Goal: Check status: Check status

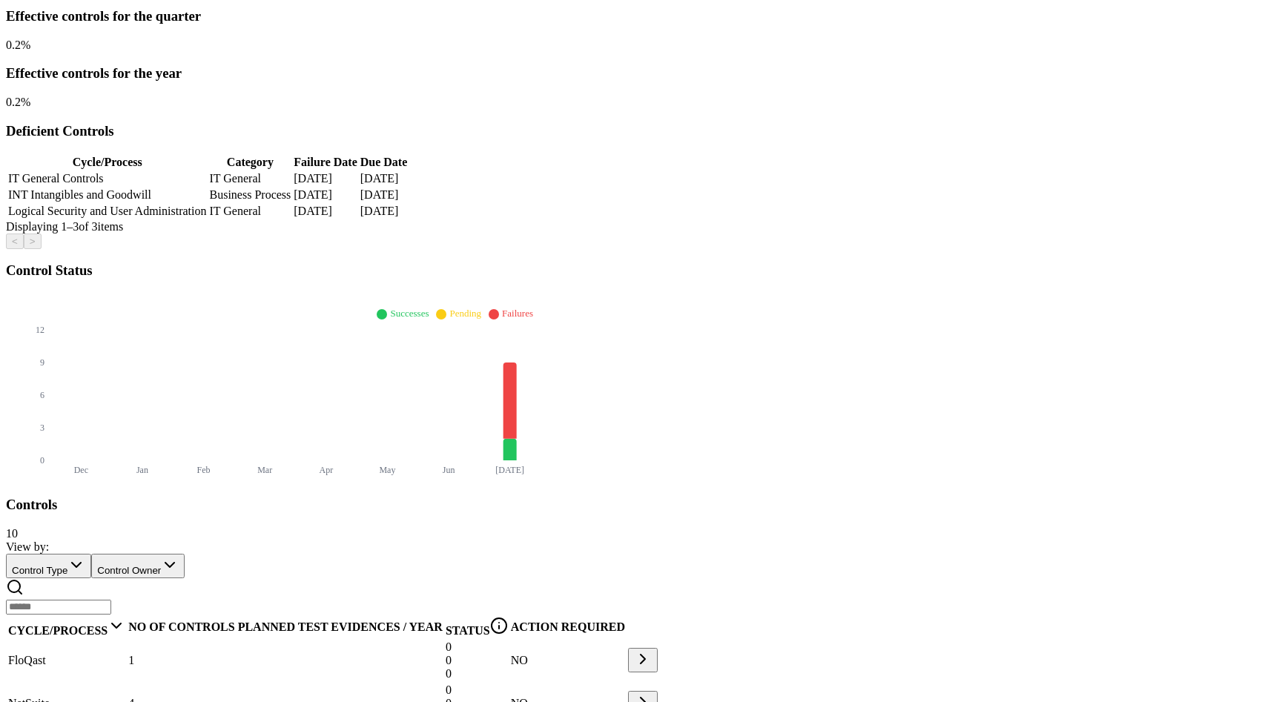
scroll to position [346, 0]
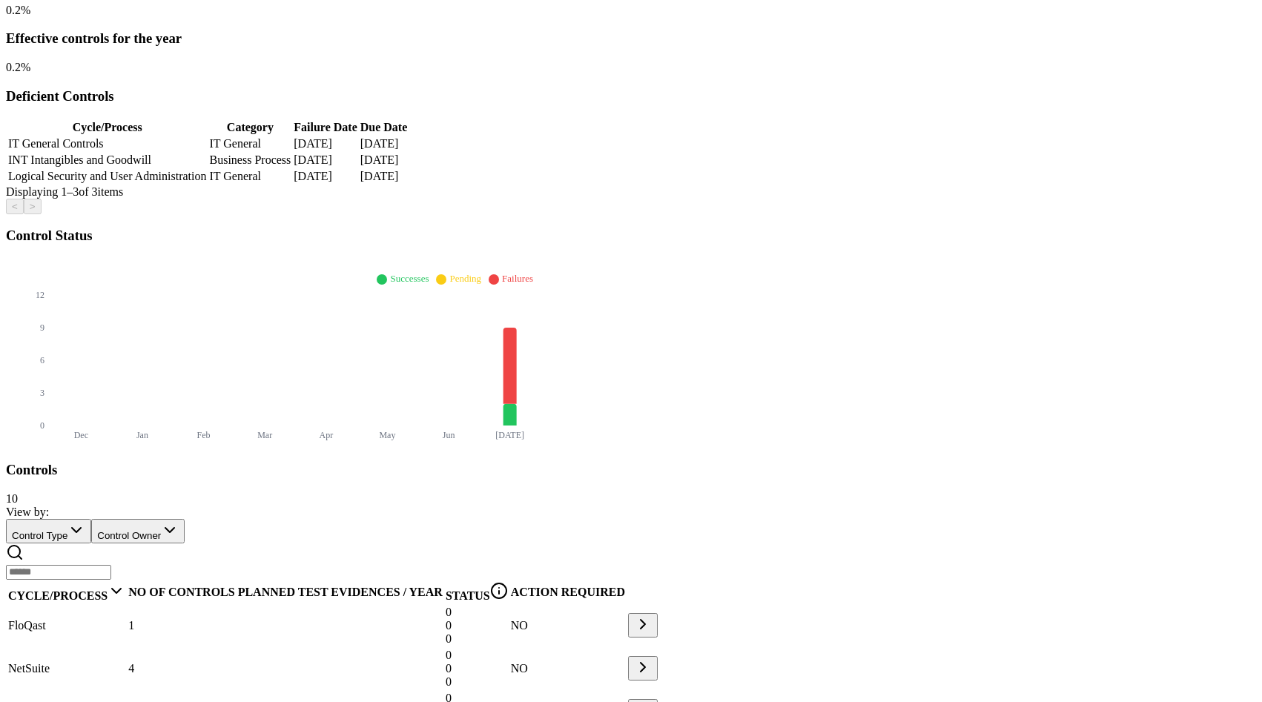
click at [57, 701] on span "JPMorgan" at bounding box center [32, 711] width 49 height 13
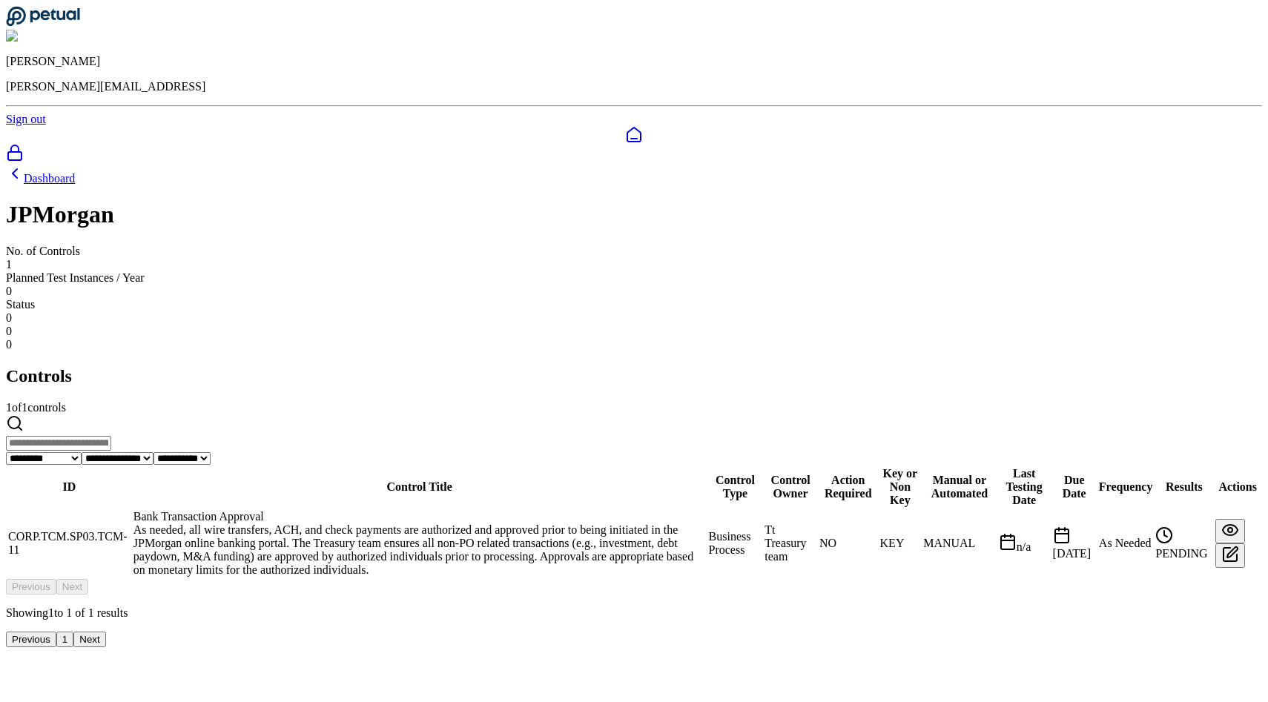
click at [131, 509] on td "CORP.TCM.SP03.TCM-11" at bounding box center [69, 543] width 124 height 68
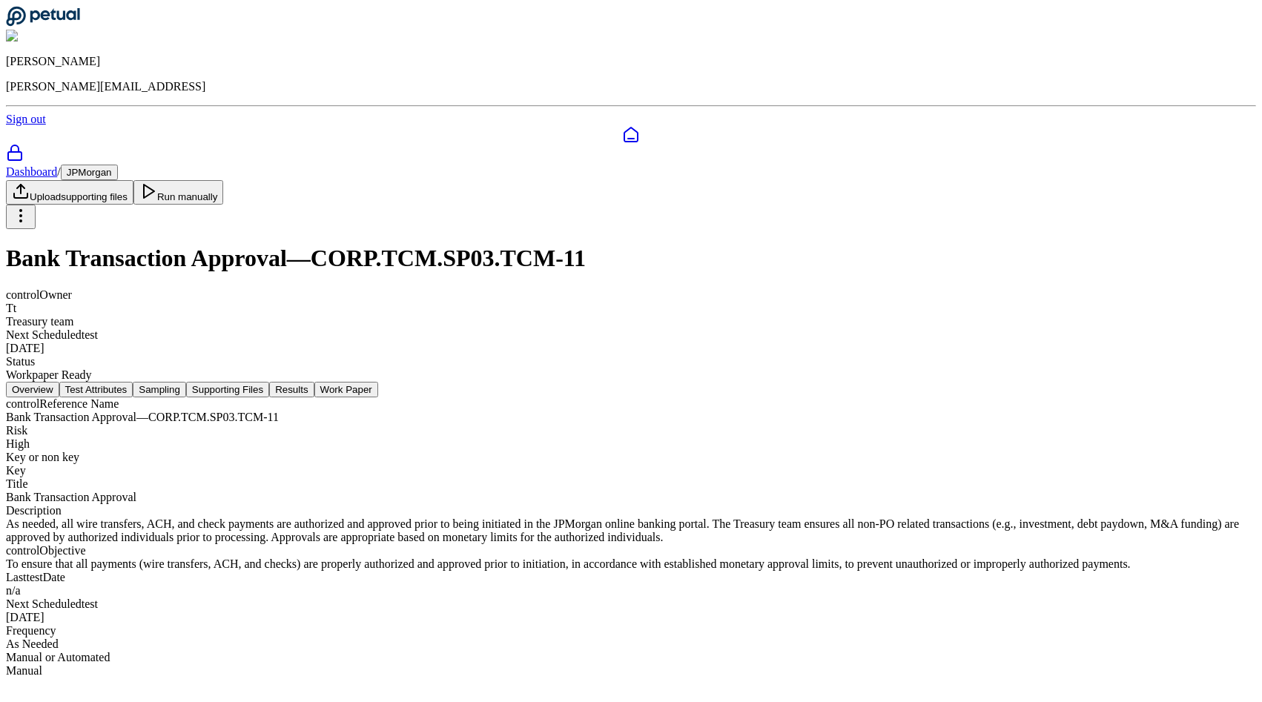
click at [133, 382] on button "Test Attributes" at bounding box center [96, 390] width 74 height 16
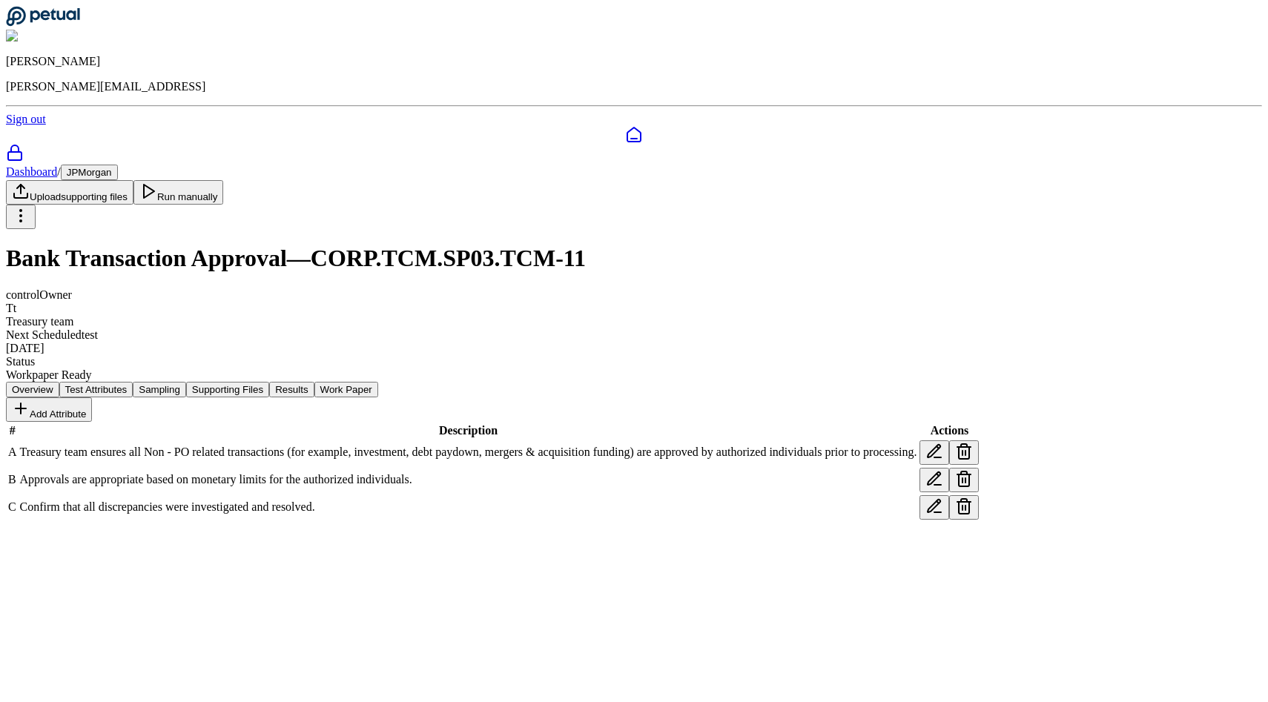
click at [186, 382] on button "Sampling" at bounding box center [159, 390] width 53 height 16
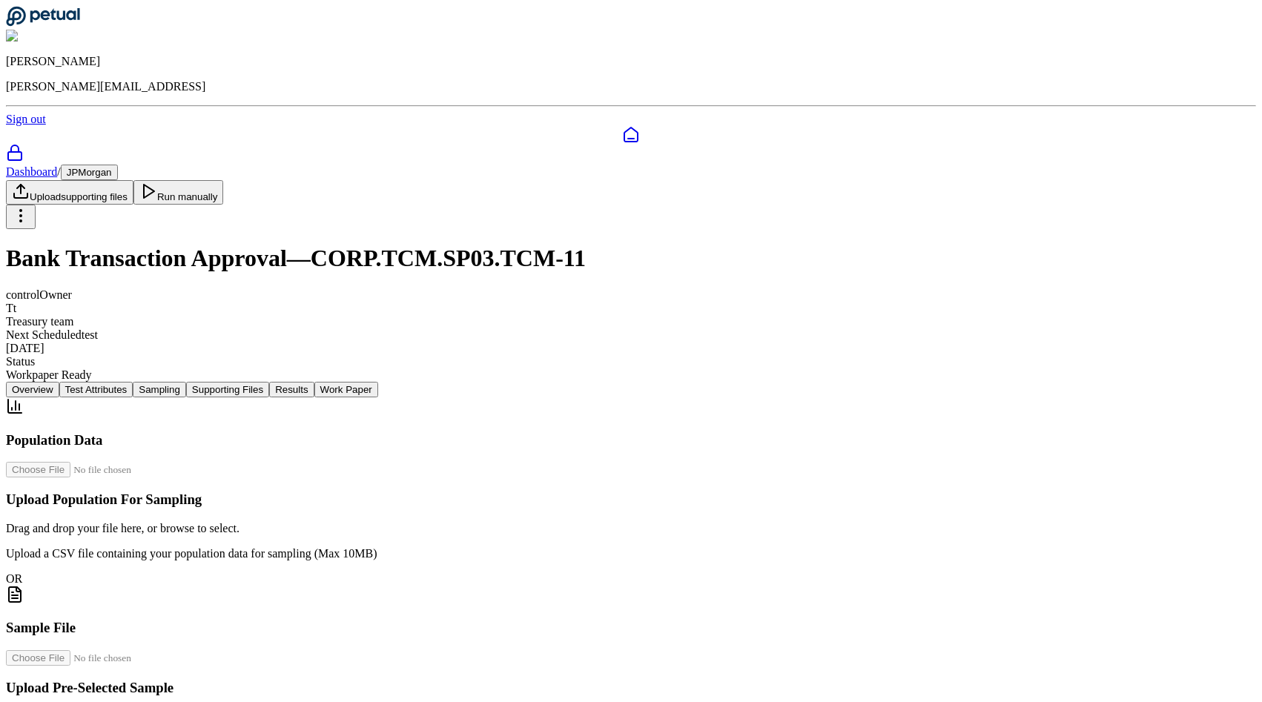
scroll to position [183, 0]
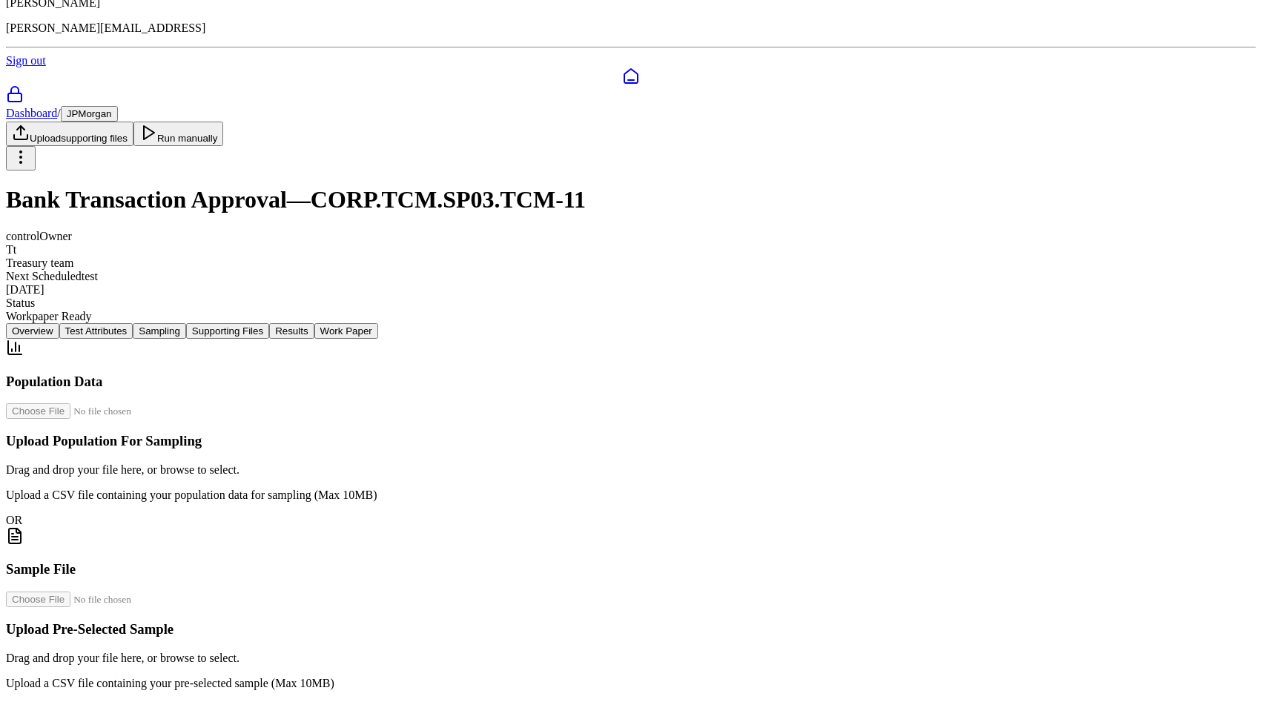
click at [174, 592] on input "file" at bounding box center [90, 600] width 168 height 16
type input "**********"
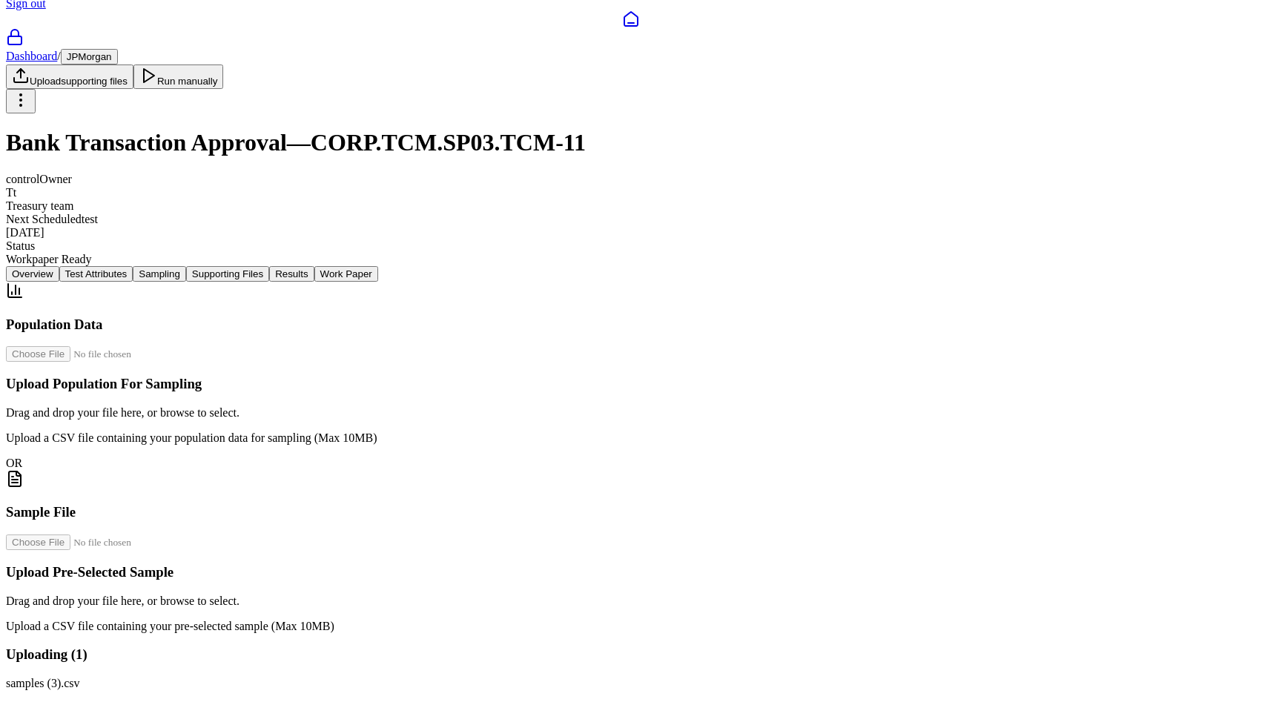
scroll to position [0, 0]
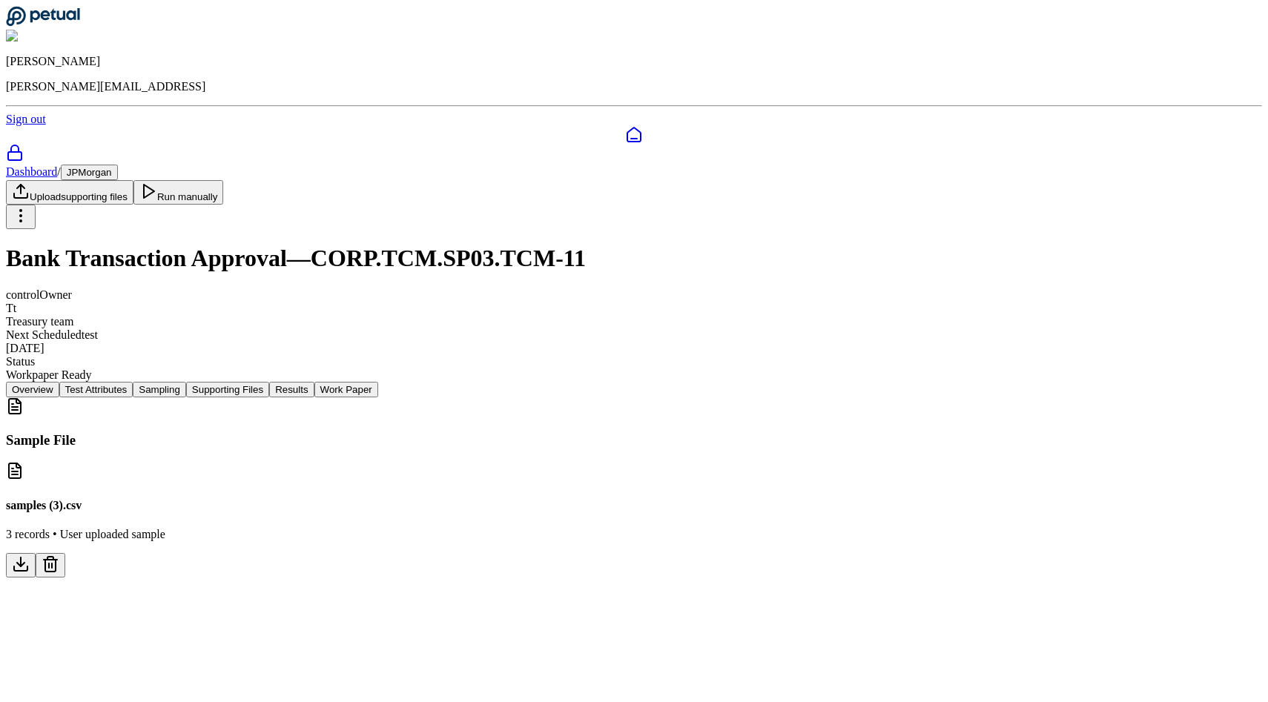
click at [133, 382] on button "Test Attributes" at bounding box center [96, 390] width 74 height 16
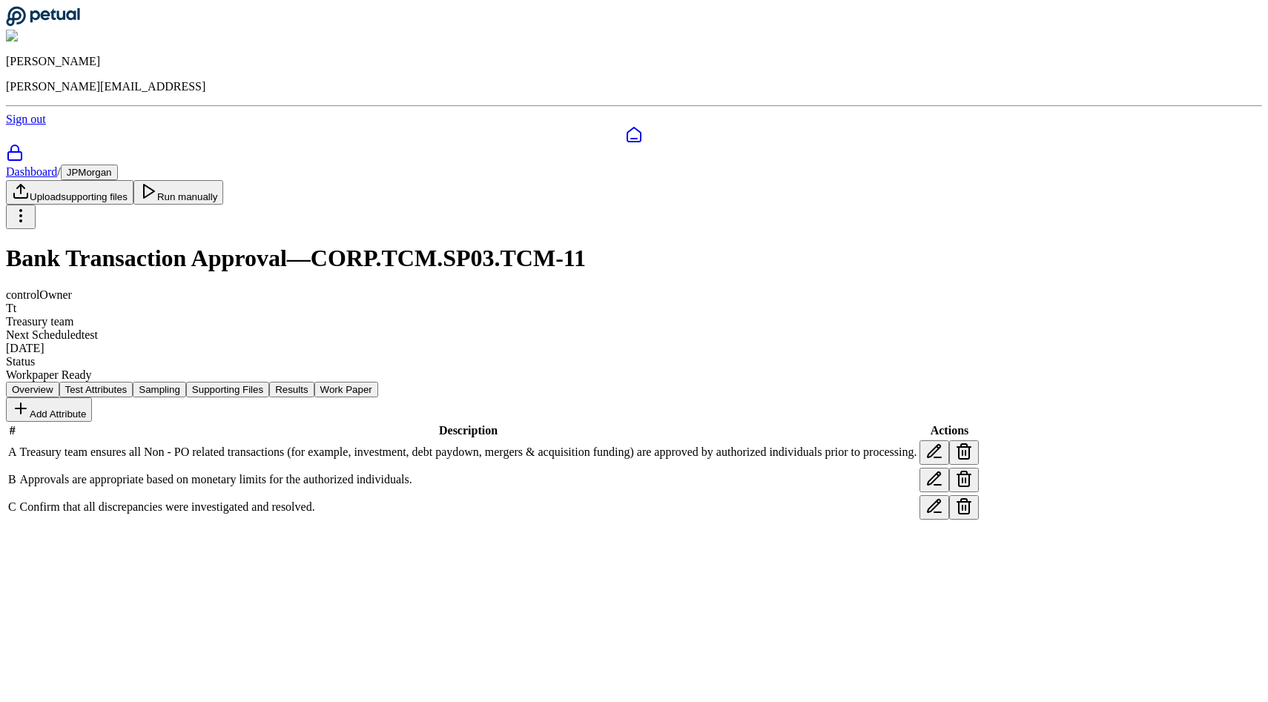
click at [269, 382] on button "Supporting Files" at bounding box center [227, 390] width 83 height 16
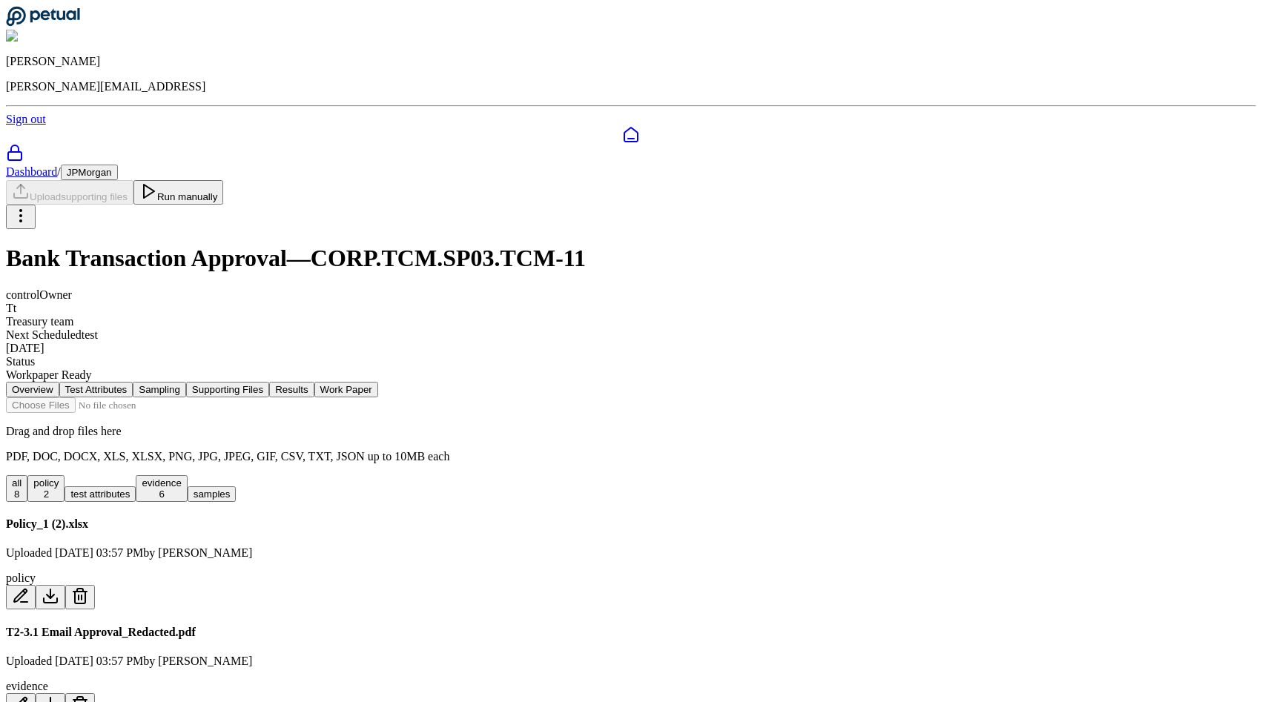
click at [224, 180] on button "Run manually" at bounding box center [178, 192] width 90 height 24
click at [314, 382] on button "Results" at bounding box center [291, 390] width 44 height 16
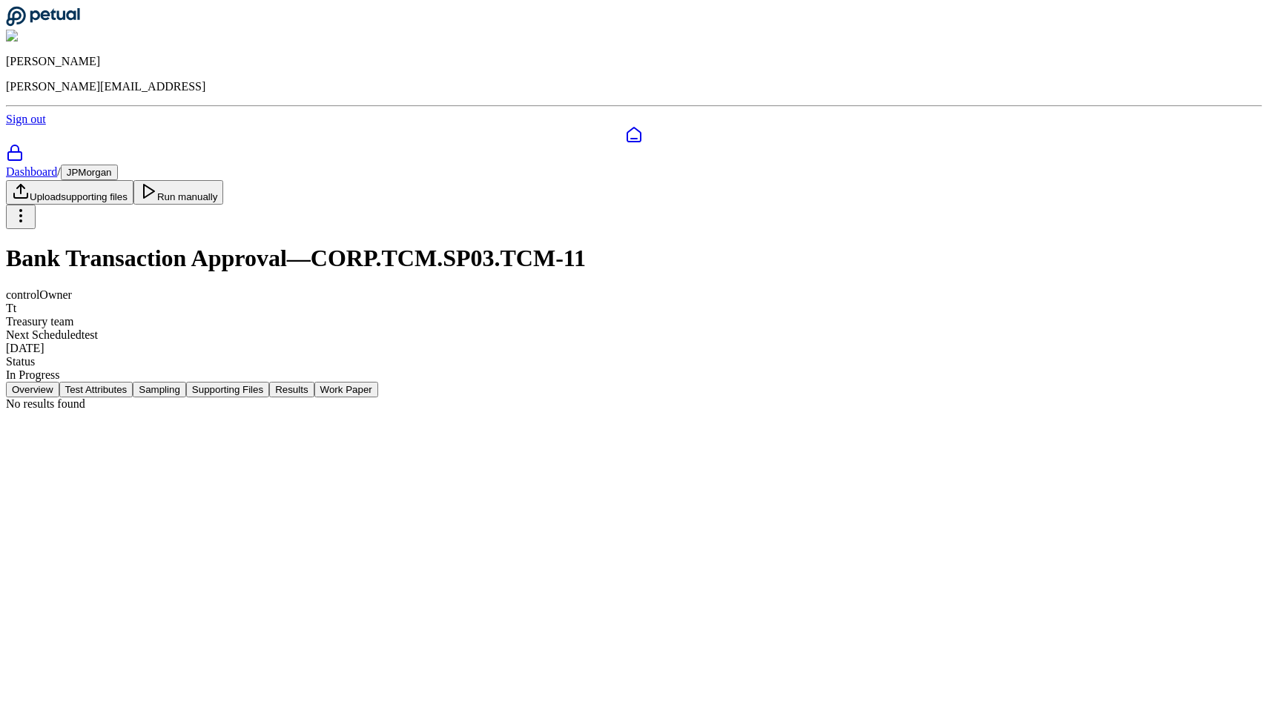
click at [378, 382] on button "Work Paper" at bounding box center [346, 390] width 64 height 16
click at [314, 382] on button "Results" at bounding box center [291, 390] width 44 height 16
click at [475, 411] on main "Dashboard / JPMorgan Upload supporting files Run manually Bank Transaction Appr…" at bounding box center [634, 288] width 1256 height 246
click at [269, 382] on button "Supporting Files" at bounding box center [227, 390] width 83 height 16
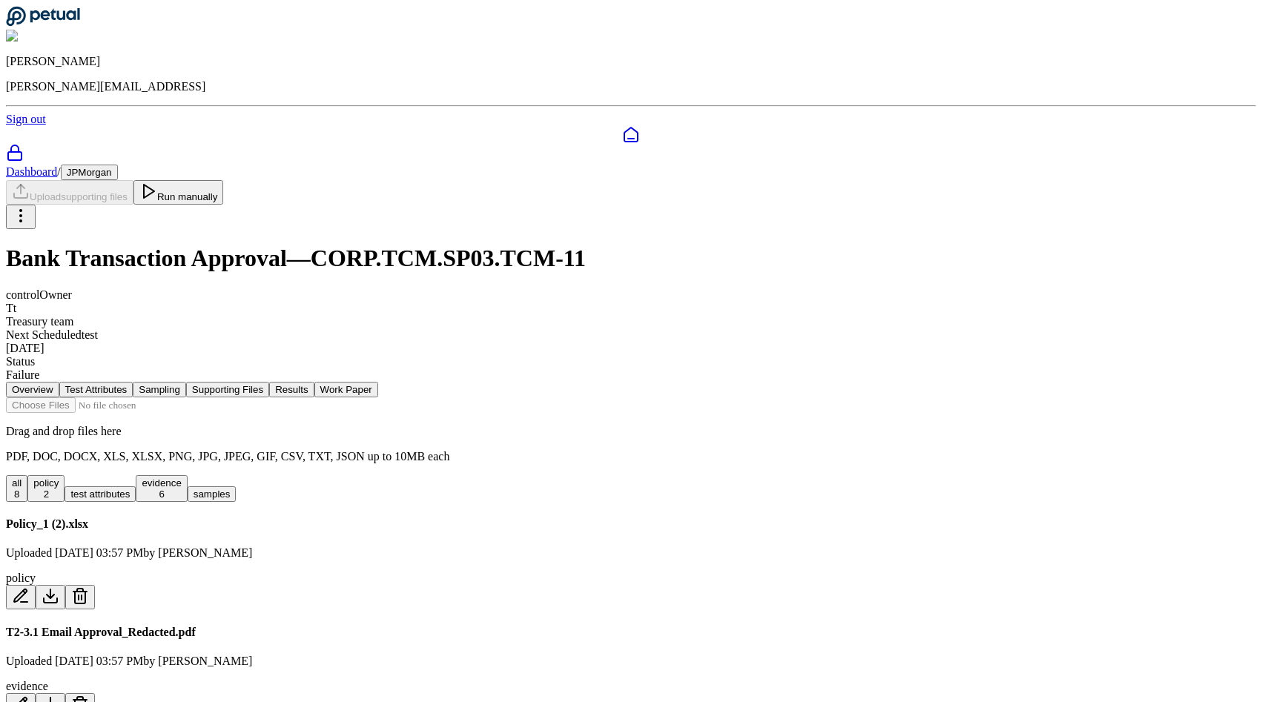
click at [314, 382] on button "Results" at bounding box center [291, 390] width 44 height 16
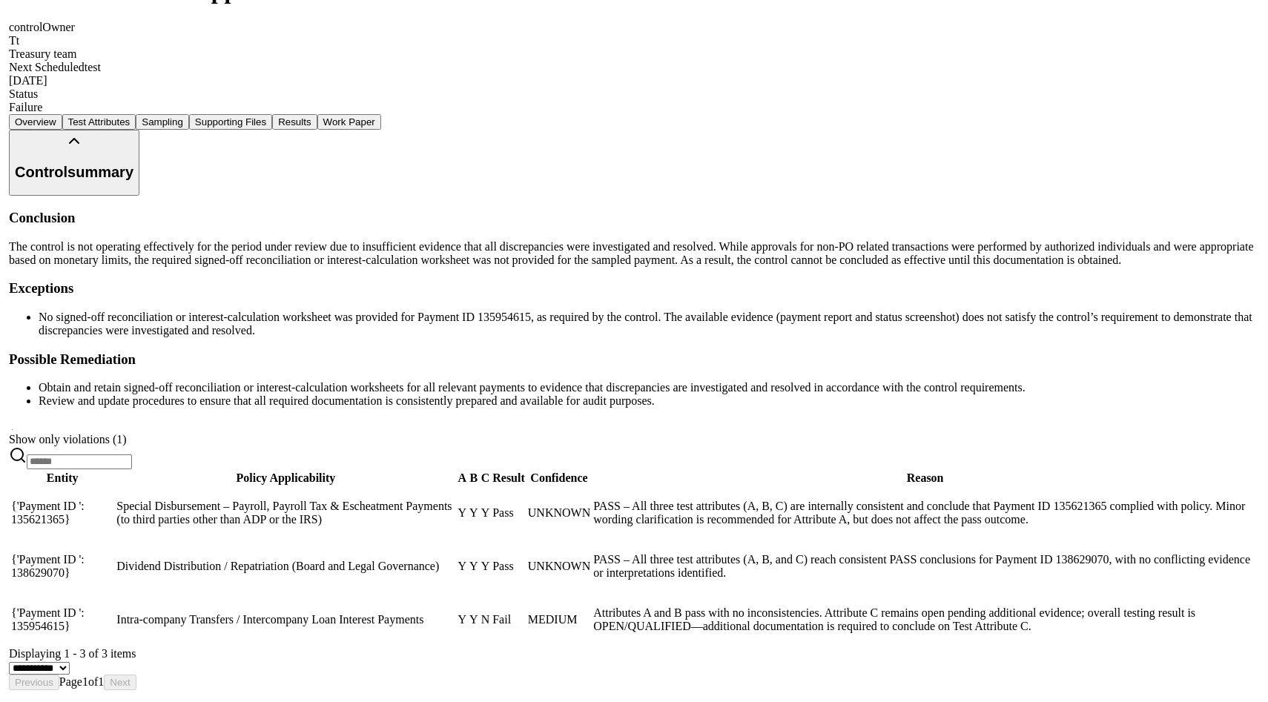
scroll to position [0, 148]
click at [452, 594] on td "Intra-company Transfers / Intercompany Loan Interest Payments" at bounding box center [283, 620] width 340 height 52
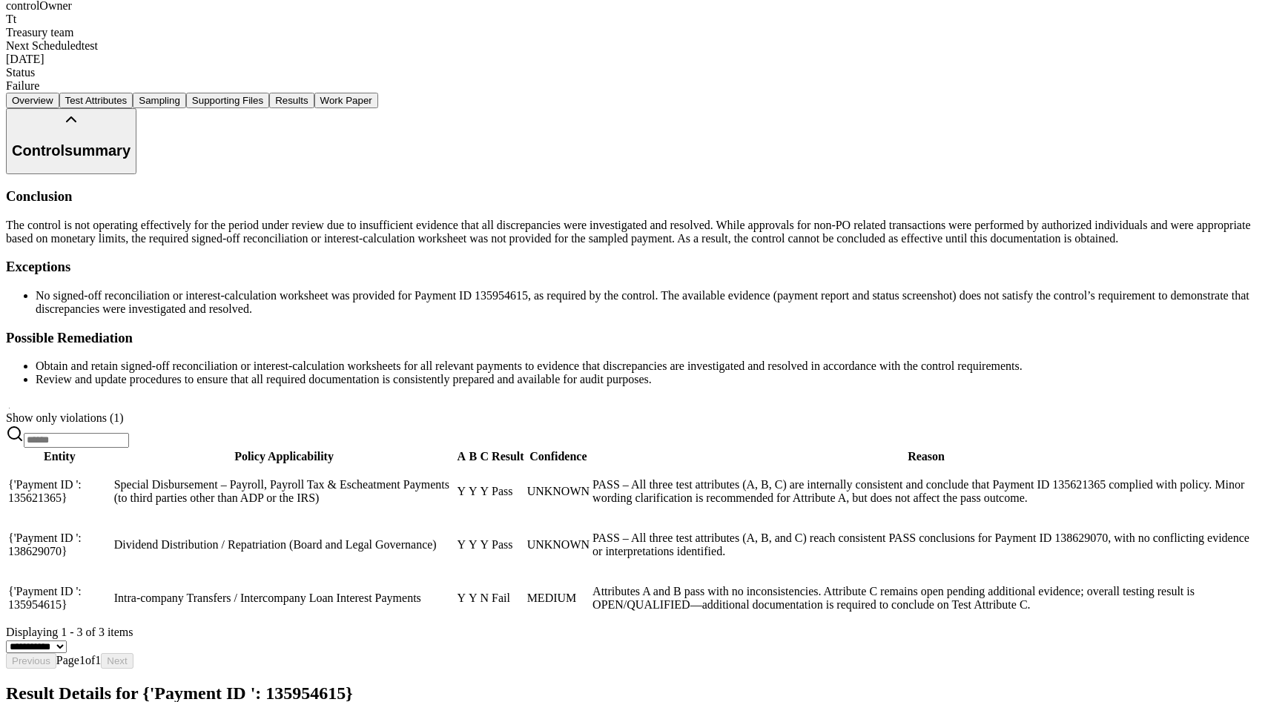
click at [1234, 684] on div "Result Details for {'Payment ID ': 135954615}" at bounding box center [634, 713] width 1256 height 59
